Goal: Task Accomplishment & Management: Use online tool/utility

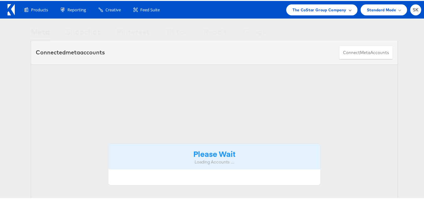
click at [327, 4] on div "The CoStar Group Company" at bounding box center [321, 8] width 71 height 11
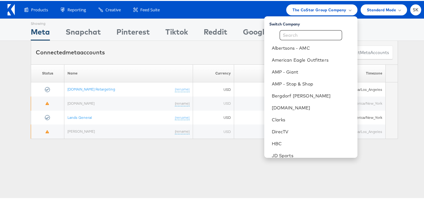
click at [210, 9] on div "Products Product Catalogs Enhance Your Product Catalog, Map Them to Publishers,…" at bounding box center [219, 8] width 403 height 11
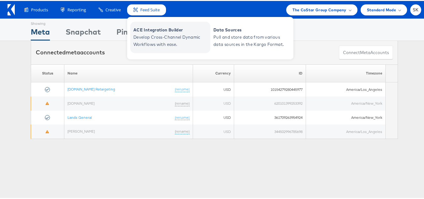
click at [161, 30] on span "ACE Integration Builder" at bounding box center [170, 28] width 75 height 7
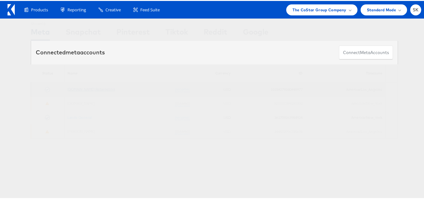
click at [85, 90] on link "[DOMAIN_NAME] Retargeting" at bounding box center [91, 88] width 48 height 5
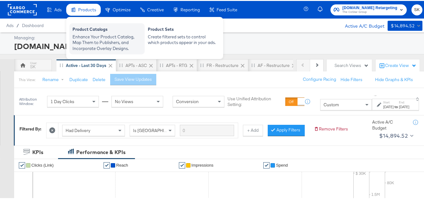
click at [111, 36] on div "Enhance Your Product Catalog, Map Them to Publishers, and Incorporate Overlay D…" at bounding box center [106, 42] width 69 height 18
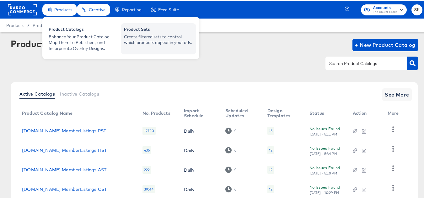
click at [144, 44] on div "Create filtered sets to control which products appear in your ads." at bounding box center [158, 39] width 69 height 12
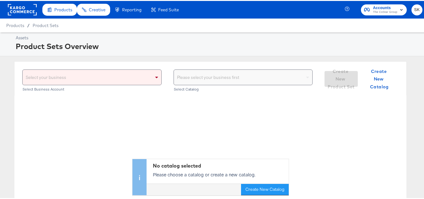
click at [154, 86] on div "Select Business Account" at bounding box center [91, 88] width 139 height 4
click at [155, 78] on span at bounding box center [157, 76] width 8 height 15
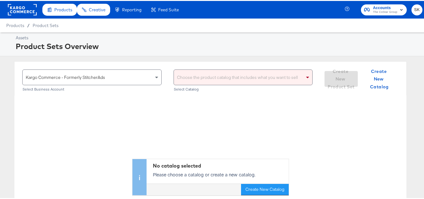
click at [190, 76] on div "Choose the product catalog that includes what you want to sell" at bounding box center [243, 76] width 139 height 15
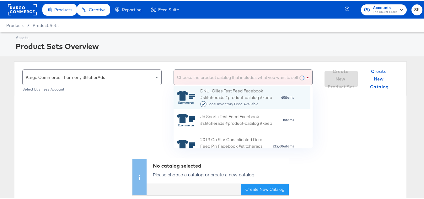
click at [306, 77] on span at bounding box center [307, 77] width 3 height 2
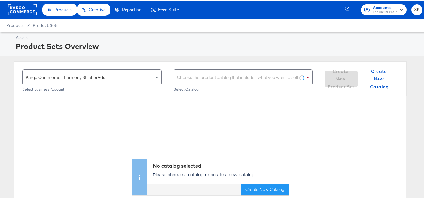
click at [229, 77] on div "Choose the product catalog that includes what you want to sell" at bounding box center [243, 76] width 139 height 15
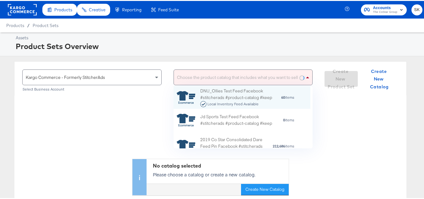
scroll to position [57, 132]
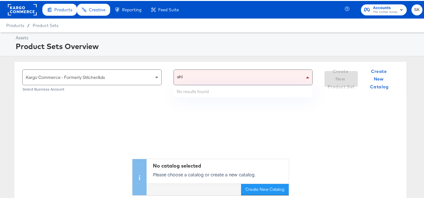
type input "ah"
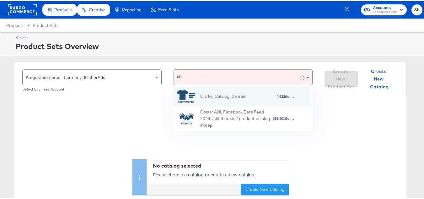
scroll to position [40, 132]
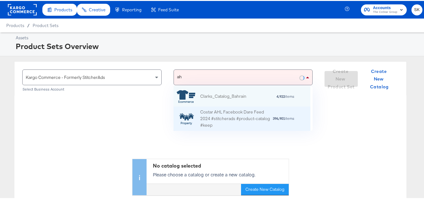
click at [225, 114] on div "Costar AHL Facebook Dare Feed 2024 #stitcherads #product-catalog #keep" at bounding box center [236, 117] width 72 height 19
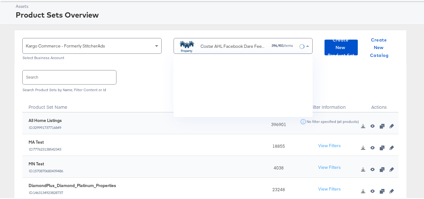
scroll to position [57, 132]
click at [82, 76] on input "text" at bounding box center [70, 75] width 94 height 13
paste input "DiamondPlus_Diamond_Platinum_Properties"
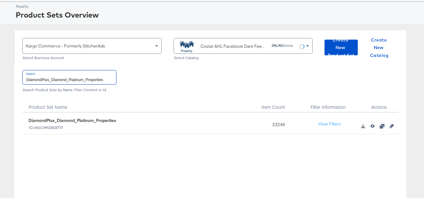
type input "DiamondPlus_Diamond_Platinum_Properties"
click at [73, 81] on input "DiamondPlus_Diamond_Platinum_Properties" at bounding box center [70, 75] width 94 height 13
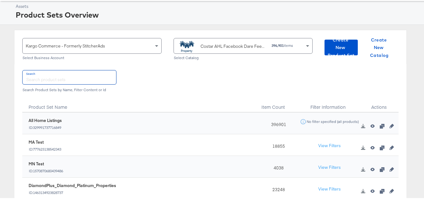
click at [229, 48] on div "Costar AHL Facebook Dare Feed 2024 #stitcherads #product-catalog #keep" at bounding box center [234, 45] width 66 height 7
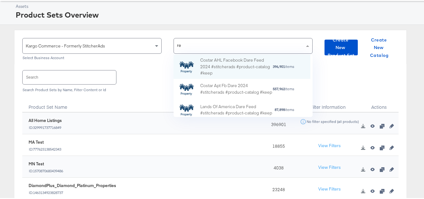
scroll to position [18, 132]
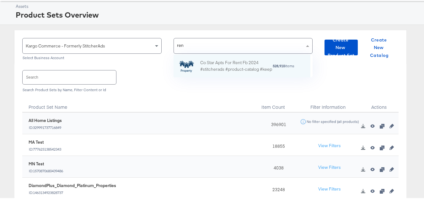
type input "rent"
click at [218, 67] on div "Co Star Apts For Rent Fb 2024 #stitcherads #product-catalog #keep" at bounding box center [236, 64] width 72 height 13
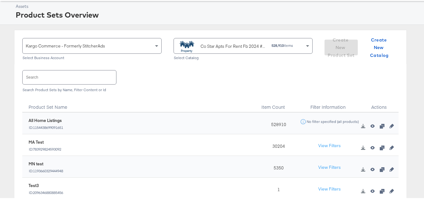
click at [70, 76] on input "text" at bounding box center [70, 75] width 94 height 13
paste input "ForRent.com_Diamond & Platinum"
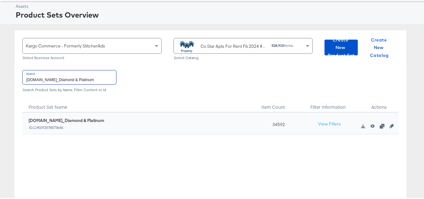
type input "ForRent.com_Diamond & Platinum"
click at [269, 121] on div "34592" at bounding box center [276, 122] width 39 height 22
copy div "34592"
click at [255, 157] on div "1190372578573636 ForRent.com_Diamond & Platinum ID: 1190372578573636 34592 View…" at bounding box center [210, 174] width 376 height 126
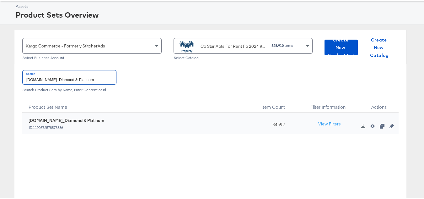
click at [88, 80] on input "ForRent.com_Diamond & Platinum" at bounding box center [70, 75] width 94 height 13
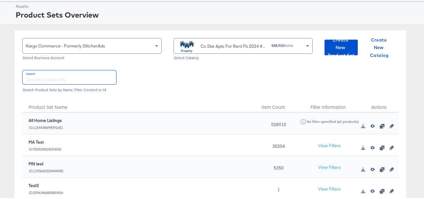
click at [206, 43] on div "Co Star Apts For Rent Fb 2024 #stitcherads #product-catalog #keep" at bounding box center [234, 45] width 66 height 7
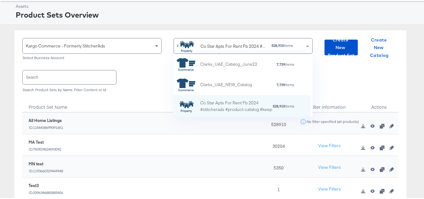
scroll to position [1528, 0]
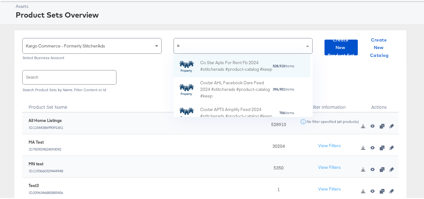
click at [208, 46] on div "a a" at bounding box center [239, 44] width 131 height 15
type input "a"
click at [208, 46] on div "a a" at bounding box center [239, 44] width 131 height 15
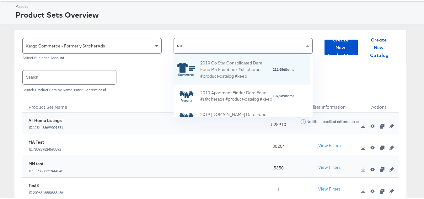
type input "dare"
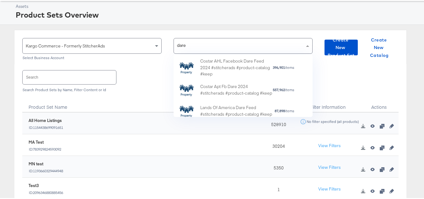
scroll to position [130, 0]
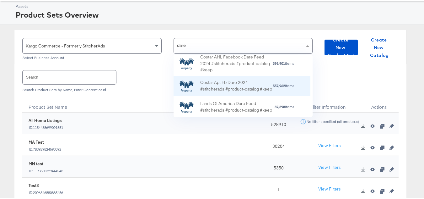
click at [233, 82] on div "Costar Apt Fb Dare 2024 #stitcherads #product-catalog #keep" at bounding box center [236, 84] width 72 height 13
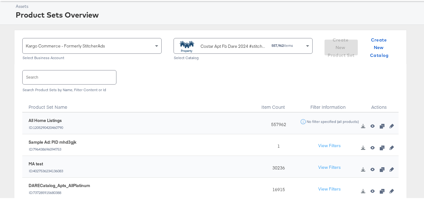
click at [85, 74] on input "text" at bounding box center [70, 75] width 94 height 13
paste input "DARECatalog_Apts_AllPlatinum_AllDiamond"
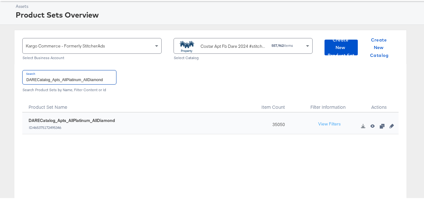
type input "DARECatalog_Apts_AllPlatinum_AllDiamond"
click at [88, 78] on input "DARECatalog_Apts_AllPlatinum_AllDiamond" at bounding box center [70, 75] width 94 height 13
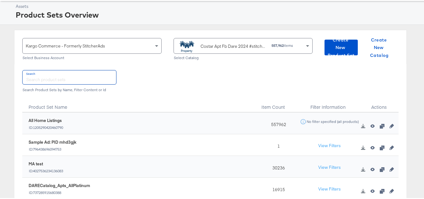
click at [232, 49] on div "Costar Apt Fb Dare 2024 #stitcherads #product-catalog #keep" at bounding box center [222, 45] width 90 height 13
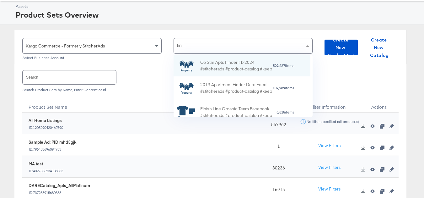
scroll to position [40, 132]
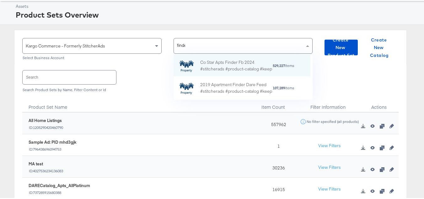
type input "finder"
click at [227, 60] on div "Co Star Apts Finder Fb 2024 #stitcherads #product-catalog #keep" at bounding box center [236, 64] width 72 height 13
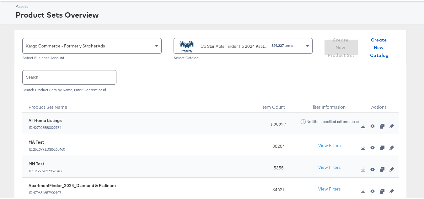
click at [80, 81] on input "text" at bounding box center [70, 75] width 94 height 13
paste input "ApartmentFinder_2024_Diamond & Platinum"
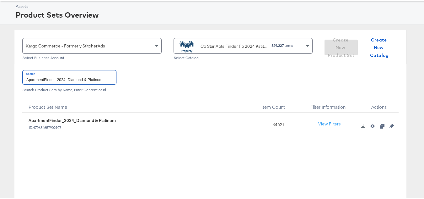
type input "ApartmentFinder_2024_Diamond & Platinum"
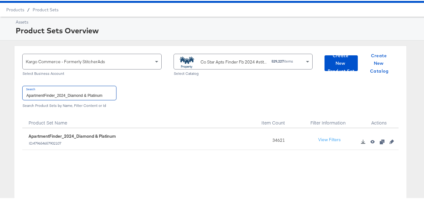
scroll to position [0, 0]
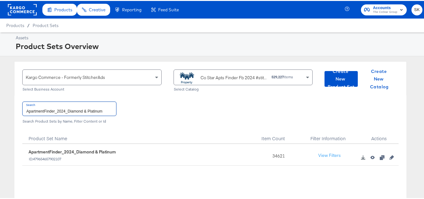
click at [30, 8] on rect at bounding box center [22, 8] width 29 height 11
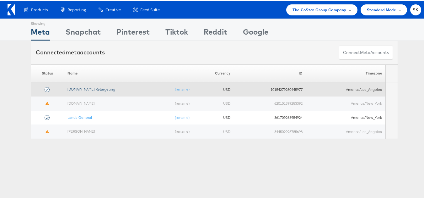
click at [88, 90] on link "Apartments.com Retargeting" at bounding box center [91, 88] width 48 height 5
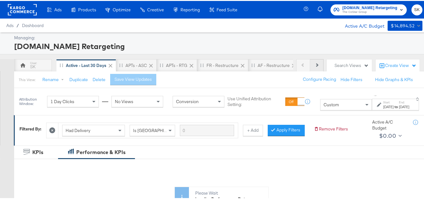
click at [314, 63] on button "Next" at bounding box center [316, 64] width 13 height 13
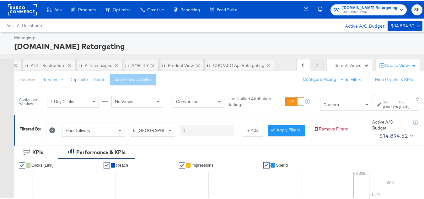
scroll to position [0, 282]
click at [171, 62] on div "Product View" at bounding box center [179, 65] width 26 height 6
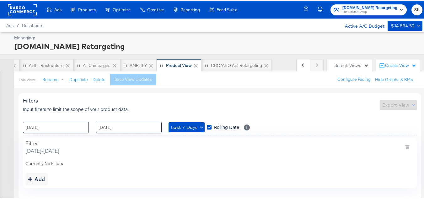
scroll to position [23, 0]
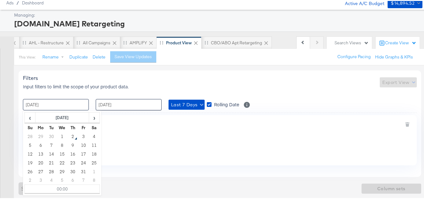
click at [51, 104] on input "25 / September / 2025" at bounding box center [56, 103] width 66 height 11
click at [63, 136] on td "1" at bounding box center [62, 135] width 11 height 9
type input "01 / October / 2025 00:00"
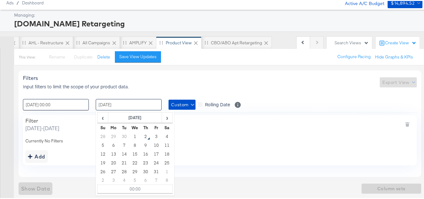
click at [131, 105] on input "01 / October / 2025" at bounding box center [129, 103] width 66 height 11
click at [146, 134] on td "2" at bounding box center [145, 135] width 11 height 9
type input "02 / October / 2025 00:00"
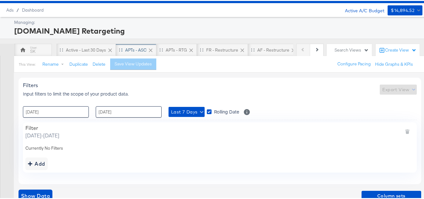
scroll to position [23, 0]
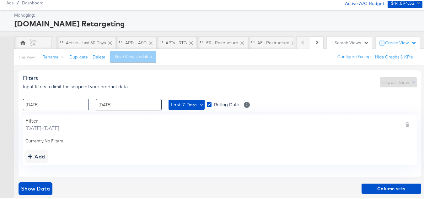
click at [45, 105] on input "[DATE]" at bounding box center [56, 103] width 66 height 11
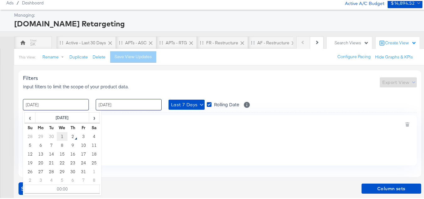
click at [61, 135] on td "1" at bounding box center [62, 135] width 11 height 9
type input "[DATE] 00:00"
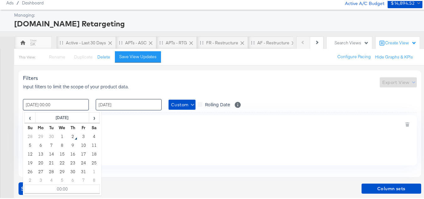
click at [120, 109] on input "[DATE]" at bounding box center [129, 103] width 66 height 11
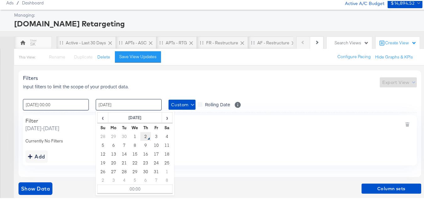
click at [145, 135] on td "2" at bounding box center [145, 135] width 11 height 9
type input "[DATE] 00:00"
click at [0, 151] on div at bounding box center [7, 131] width 14 height 134
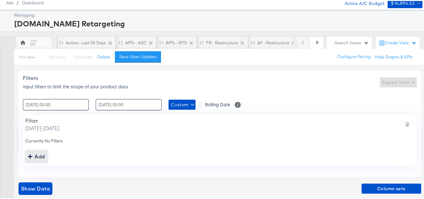
click at [36, 153] on div "Add" at bounding box center [36, 155] width 17 height 9
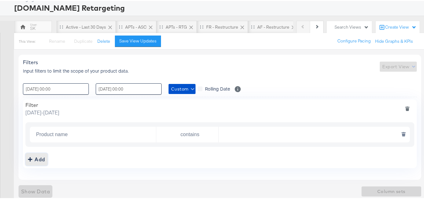
scroll to position [47, 0]
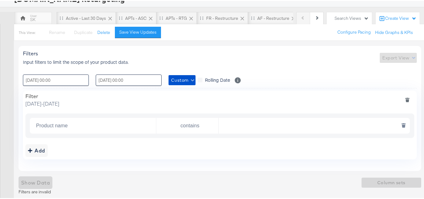
click at [61, 123] on input "Product name" at bounding box center [95, 124] width 122 height 13
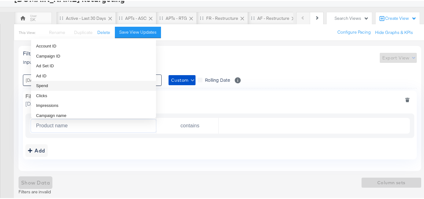
scroll to position [63, 0]
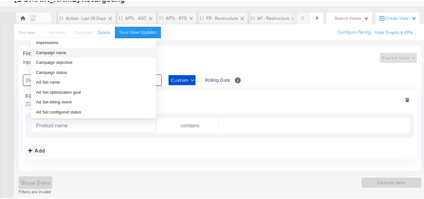
click at [60, 52] on span "Campaign name" at bounding box center [51, 52] width 30 height 6
type input "Campaign name"
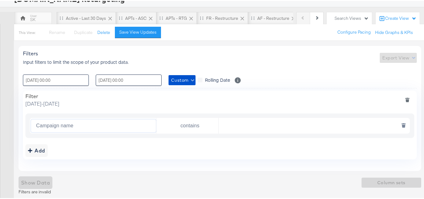
click at [256, 126] on input "text" at bounding box center [313, 124] width 188 height 13
paste input "AHL24"
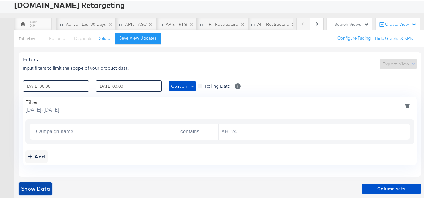
click at [45, 186] on span "Show Data" at bounding box center [35, 187] width 29 height 9
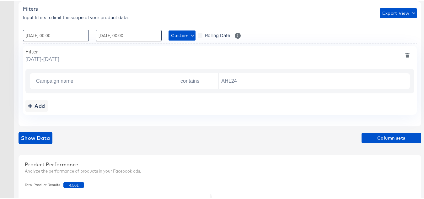
scroll to position [126, 0]
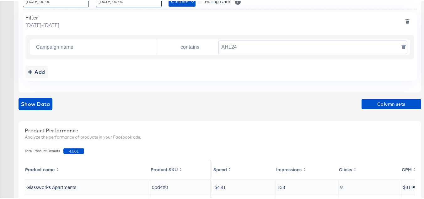
click at [242, 45] on input "AHL24" at bounding box center [313, 46] width 188 height 13
click at [266, 46] on input "AHL24" at bounding box center [313, 46] width 188 height 13
paste input "F"
click at [268, 63] on div "Filter Wednesday, October 1 2025 - Thursday, October 2 2025 Campaign name conta…" at bounding box center [220, 45] width 394 height 69
click at [32, 101] on span "Show Data" at bounding box center [35, 103] width 29 height 9
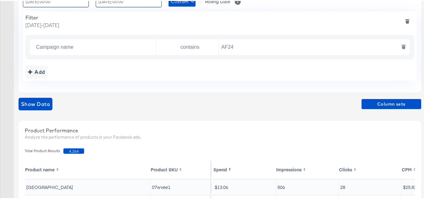
click at [247, 45] on input "AF24" at bounding box center [313, 46] width 188 height 13
paste input "FR"
click at [248, 73] on div "Add" at bounding box center [219, 71] width 389 height 13
click at [39, 100] on span "Show Data" at bounding box center [35, 103] width 29 height 9
click at [255, 45] on input "FR24" at bounding box center [313, 46] width 188 height 13
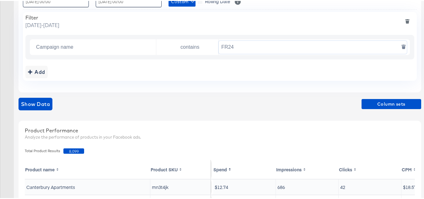
click at [255, 47] on input "FR24" at bounding box center [313, 46] width 188 height 13
paste input "DARE"
type input "DARE24"
click at [252, 60] on div "Filter Wednesday, October 1 2025 - Thursday, October 2 2025 Campaign name conta…" at bounding box center [220, 45] width 394 height 69
click at [34, 95] on div "Filters Input filters to limit the scope of your product data. Export View : 01…" at bounding box center [222, 158] width 407 height 394
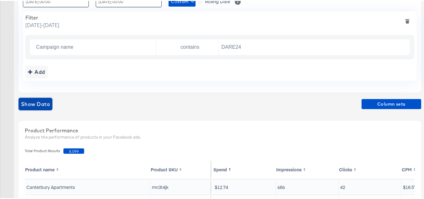
click at [34, 99] on span "Show Data" at bounding box center [35, 103] width 29 height 9
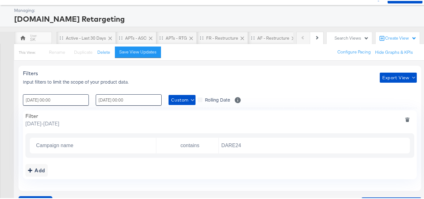
scroll to position [0, 0]
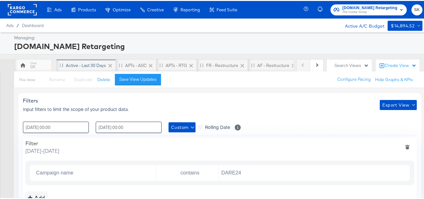
click at [72, 61] on div "Active - Last 30 Days" at bounding box center [85, 64] width 59 height 13
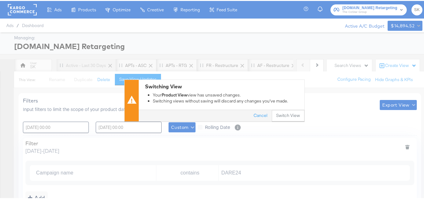
click at [292, 115] on button "Switch View" at bounding box center [288, 114] width 33 height 11
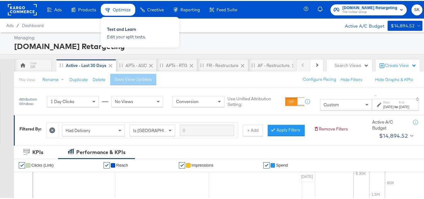
click at [244, 29] on div "Optimize Test and Learn Edit your split tests." at bounding box center [179, 31] width 157 height 30
click at [244, 26] on div "Optimize Test and Learn Edit your split tests." at bounding box center [179, 31] width 157 height 30
